Goal: Task Accomplishment & Management: Complete application form

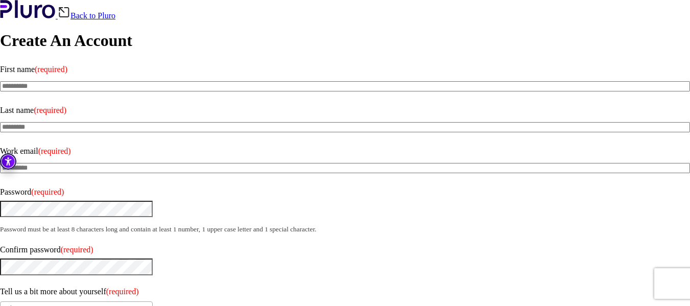
click at [198, 266] on div "**********" at bounding box center [345, 241] width 690 height 482
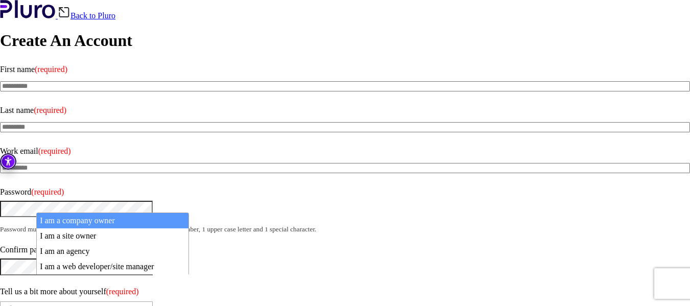
click at [149, 306] on b at bounding box center [147, 309] width 4 height 3
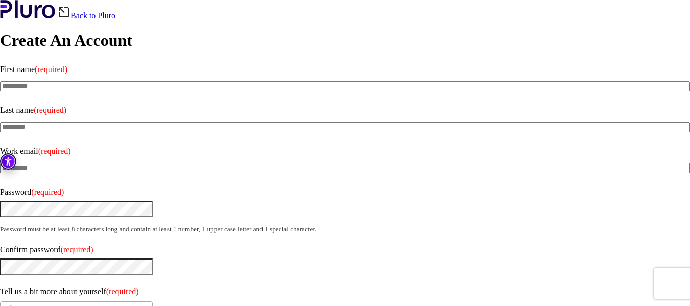
click at [149, 306] on b at bounding box center [147, 309] width 4 height 3
